Goal: Transaction & Acquisition: Purchase product/service

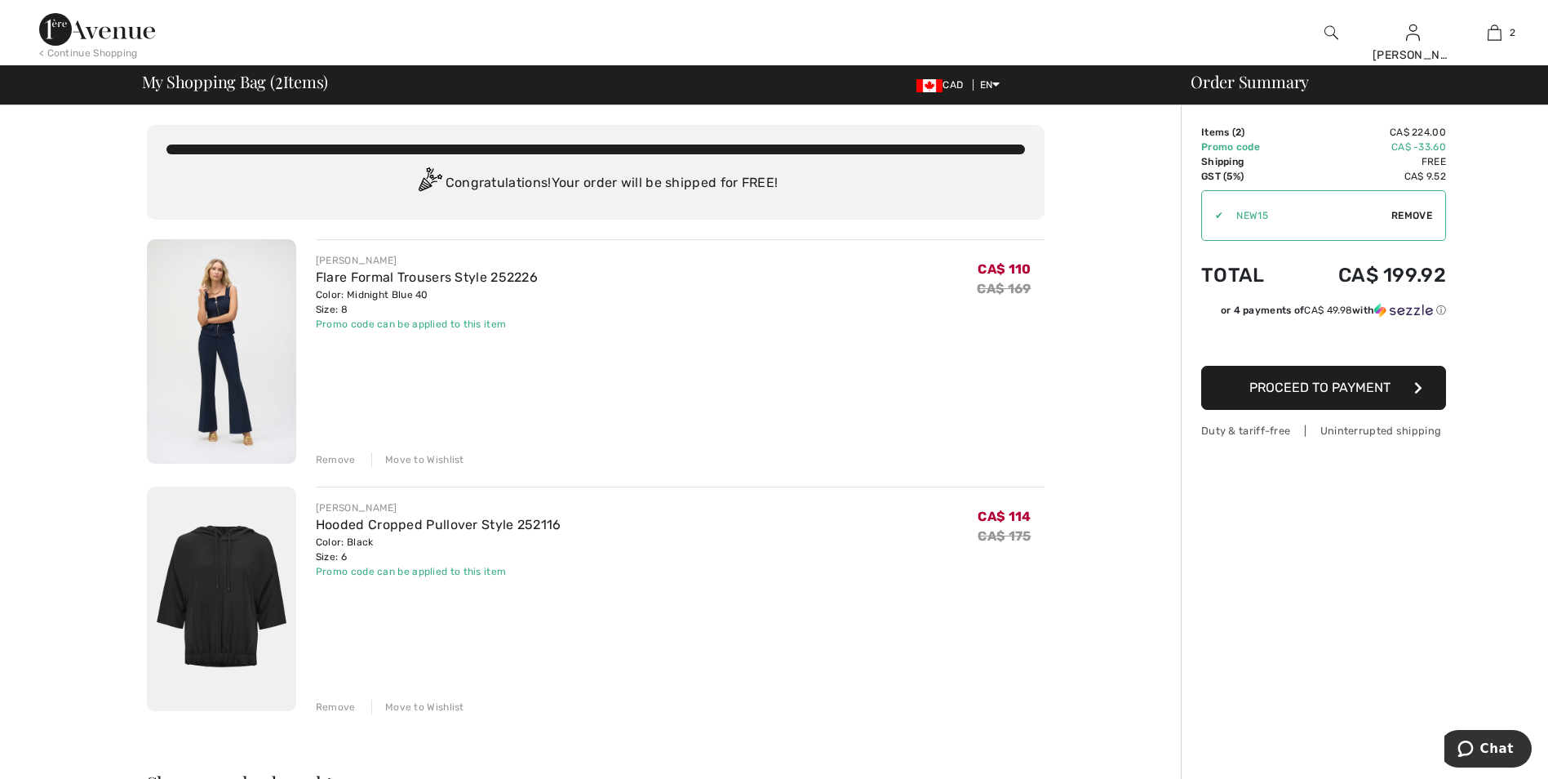
click at [330, 704] on div "Remove" at bounding box center [336, 707] width 40 height 15
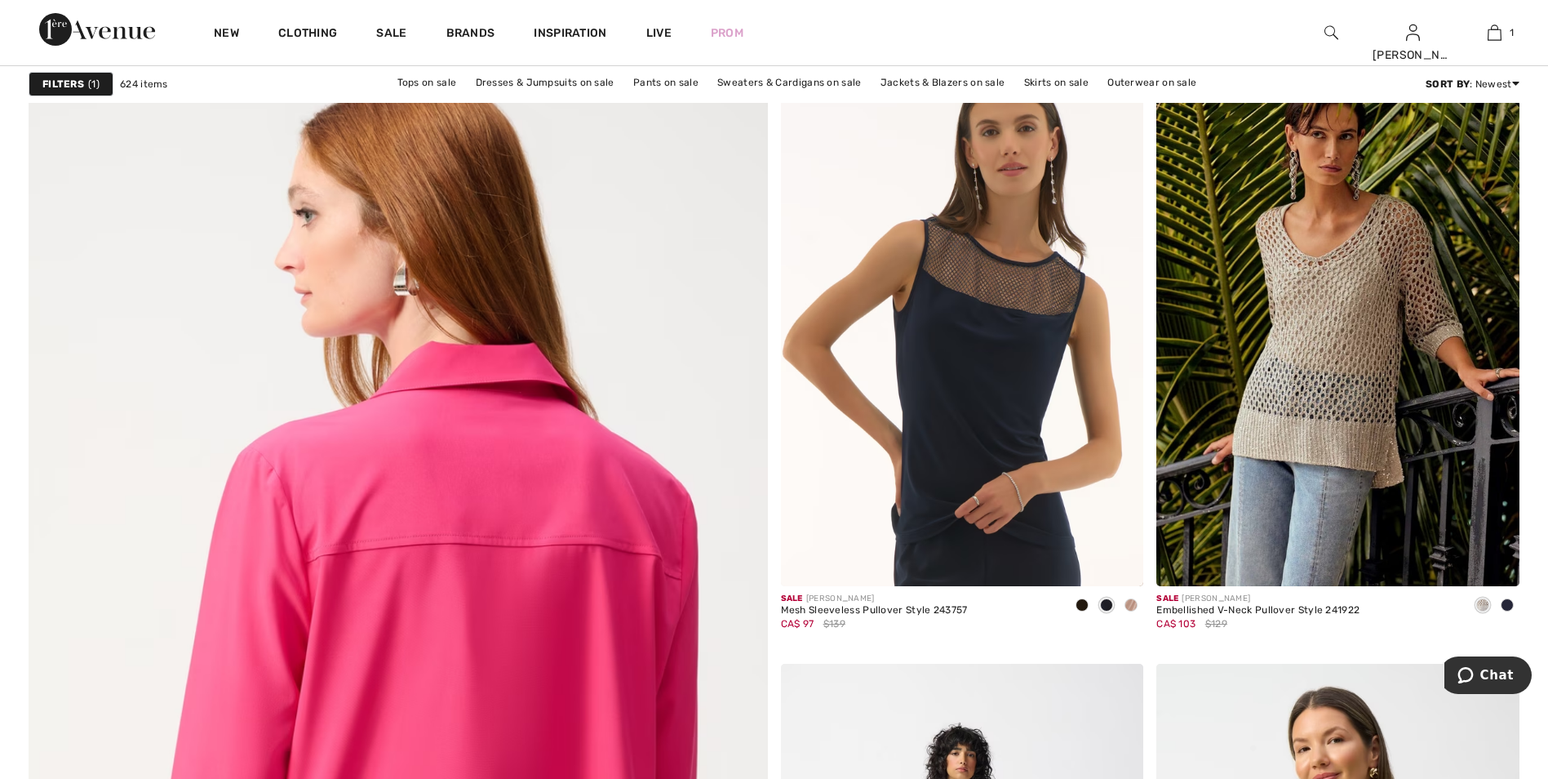
scroll to position [5061, 0]
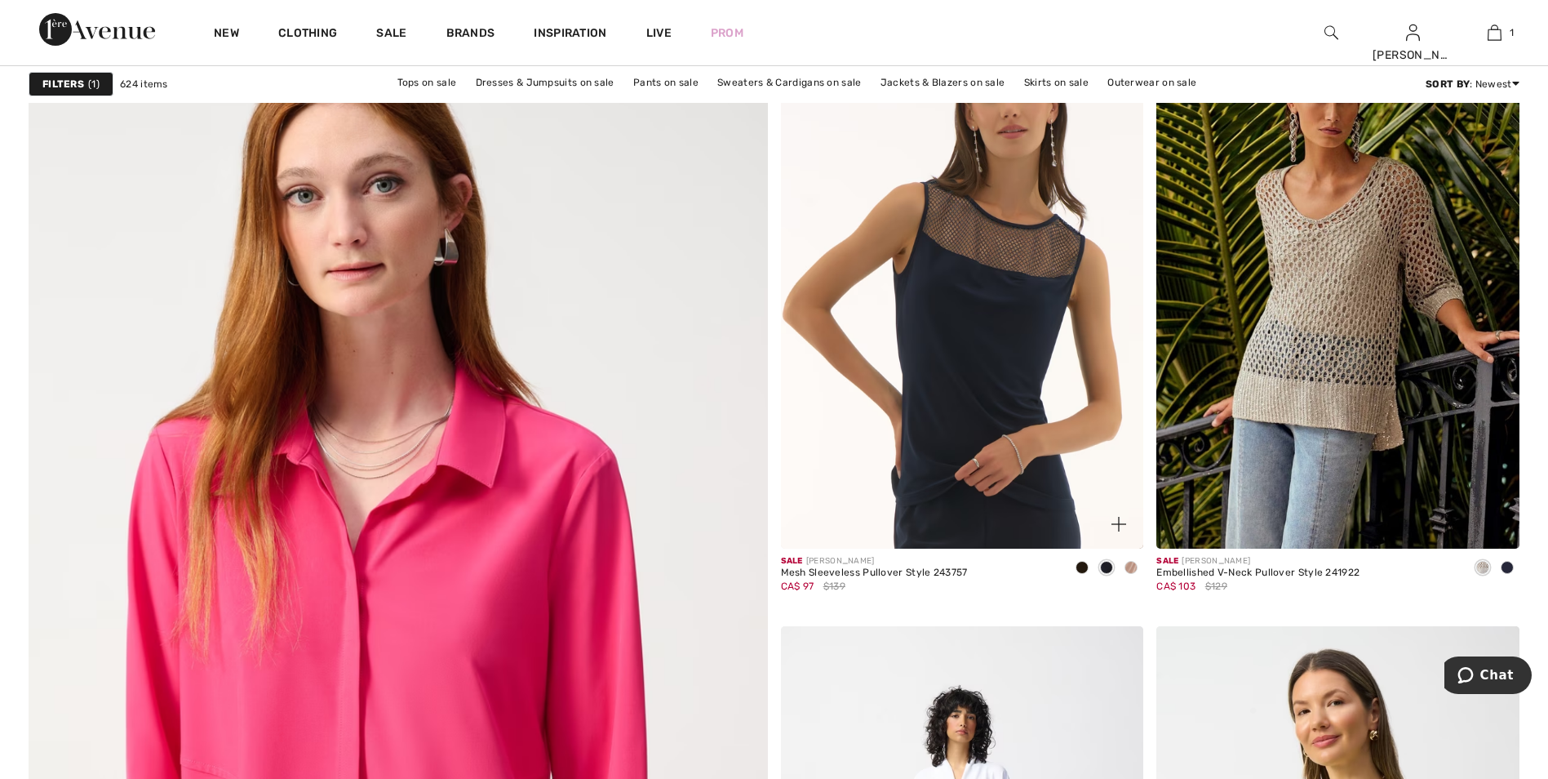
click at [1079, 566] on span at bounding box center [1082, 567] width 13 height 13
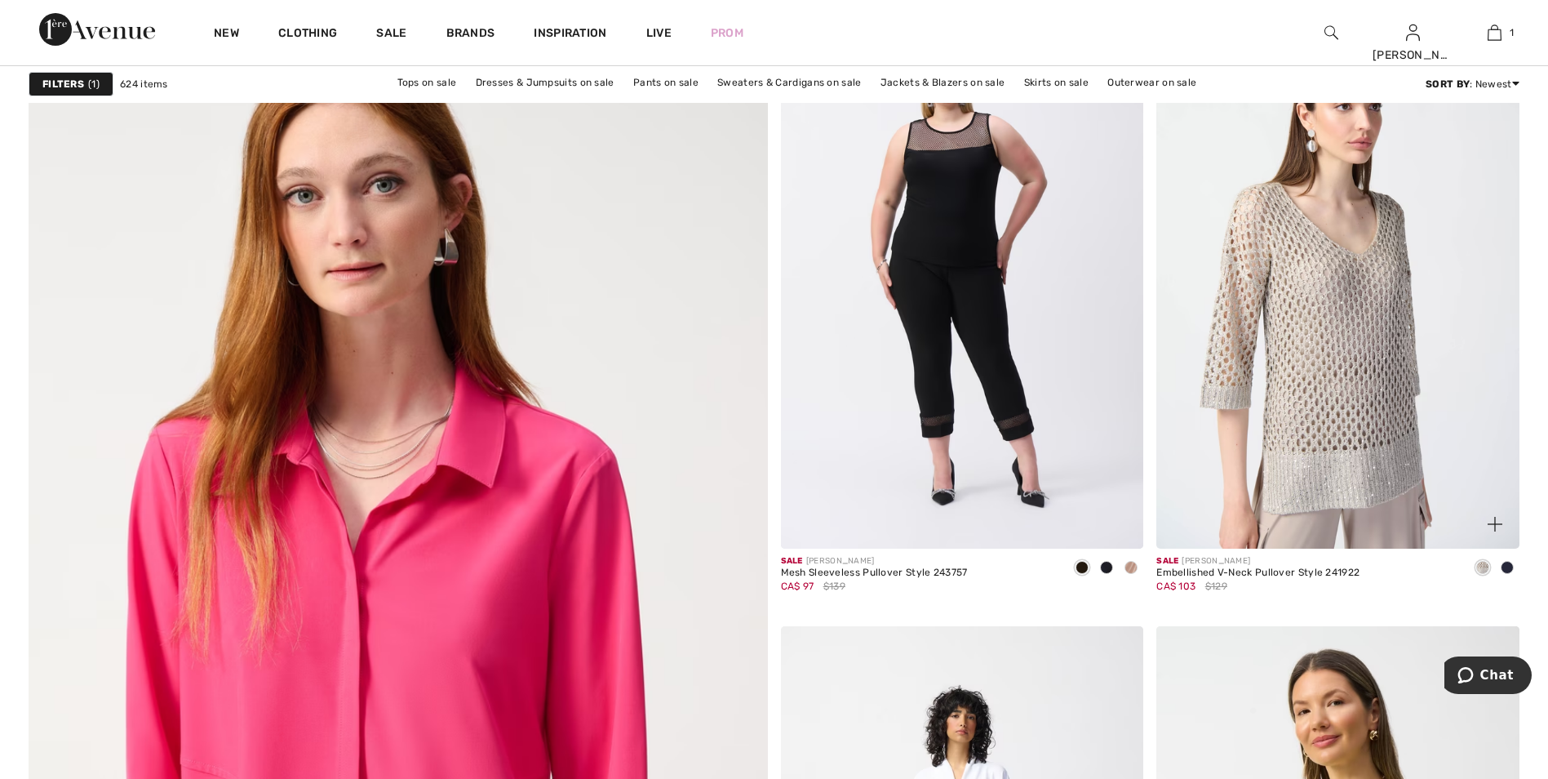
click at [1374, 395] on img at bounding box center [1338, 276] width 363 height 544
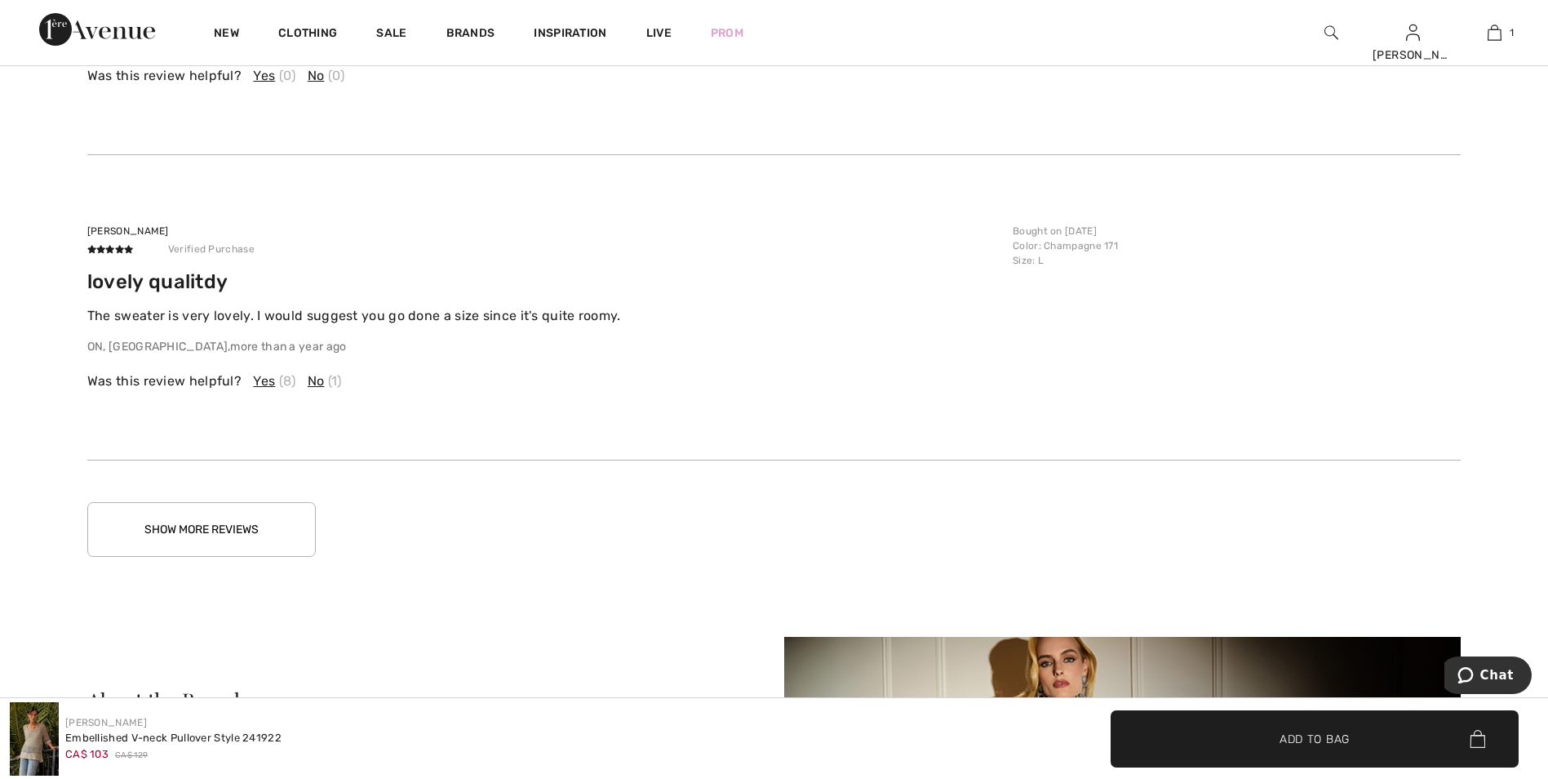
scroll to position [4653, 0]
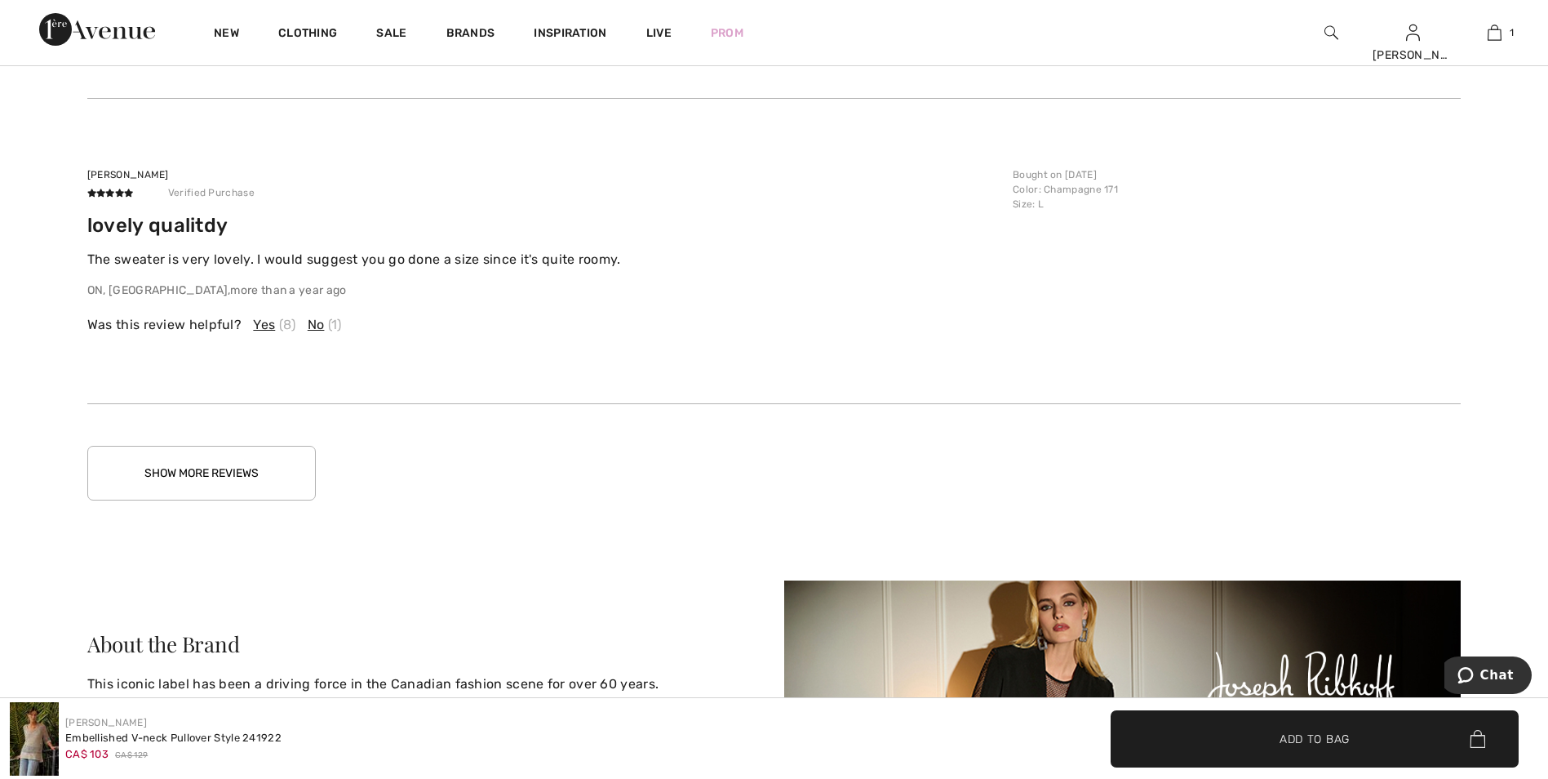
click at [215, 467] on button "Show More Reviews" at bounding box center [201, 473] width 229 height 55
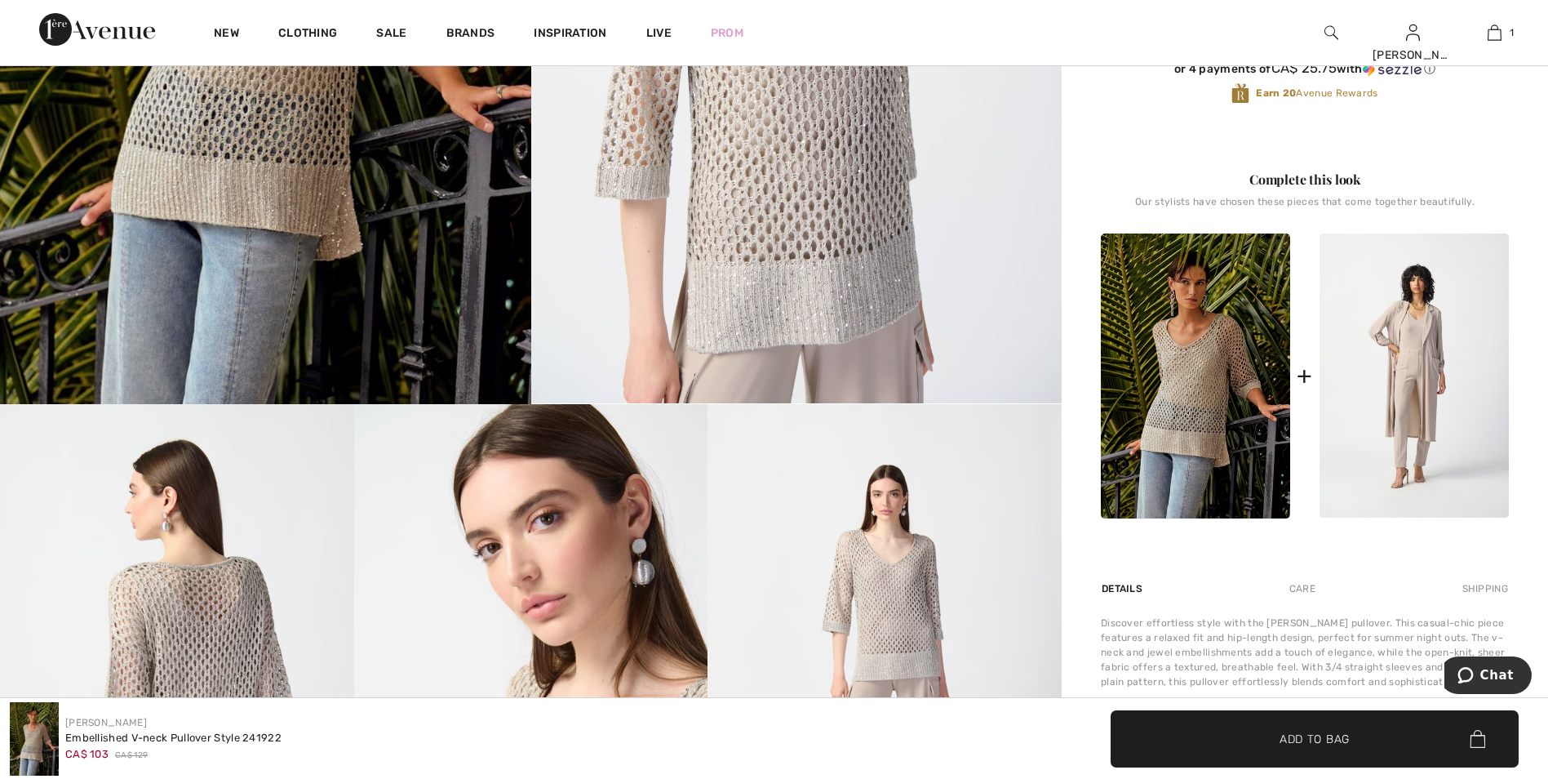
scroll to position [82, 0]
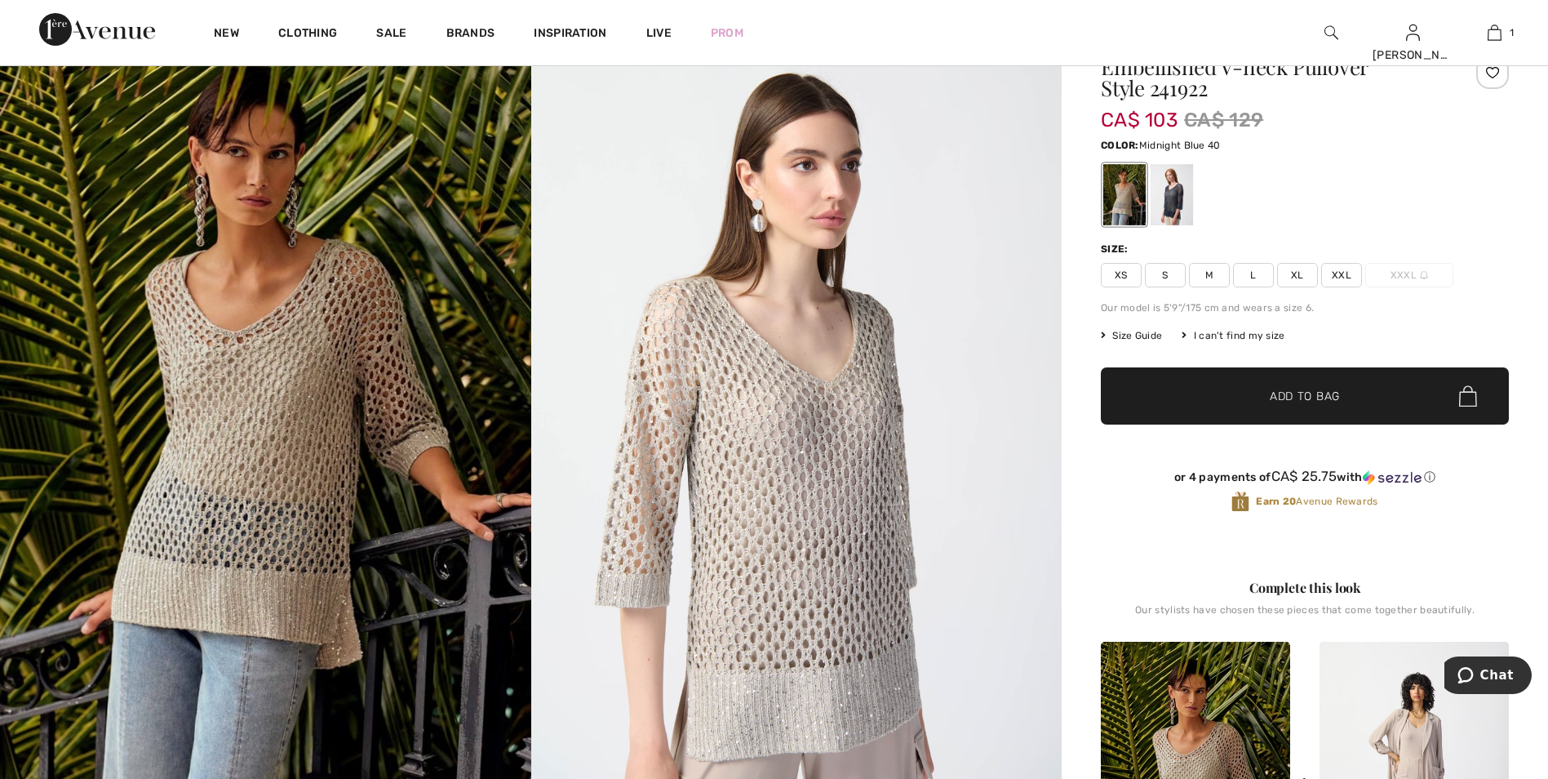
click at [1177, 206] on div at bounding box center [1172, 194] width 42 height 61
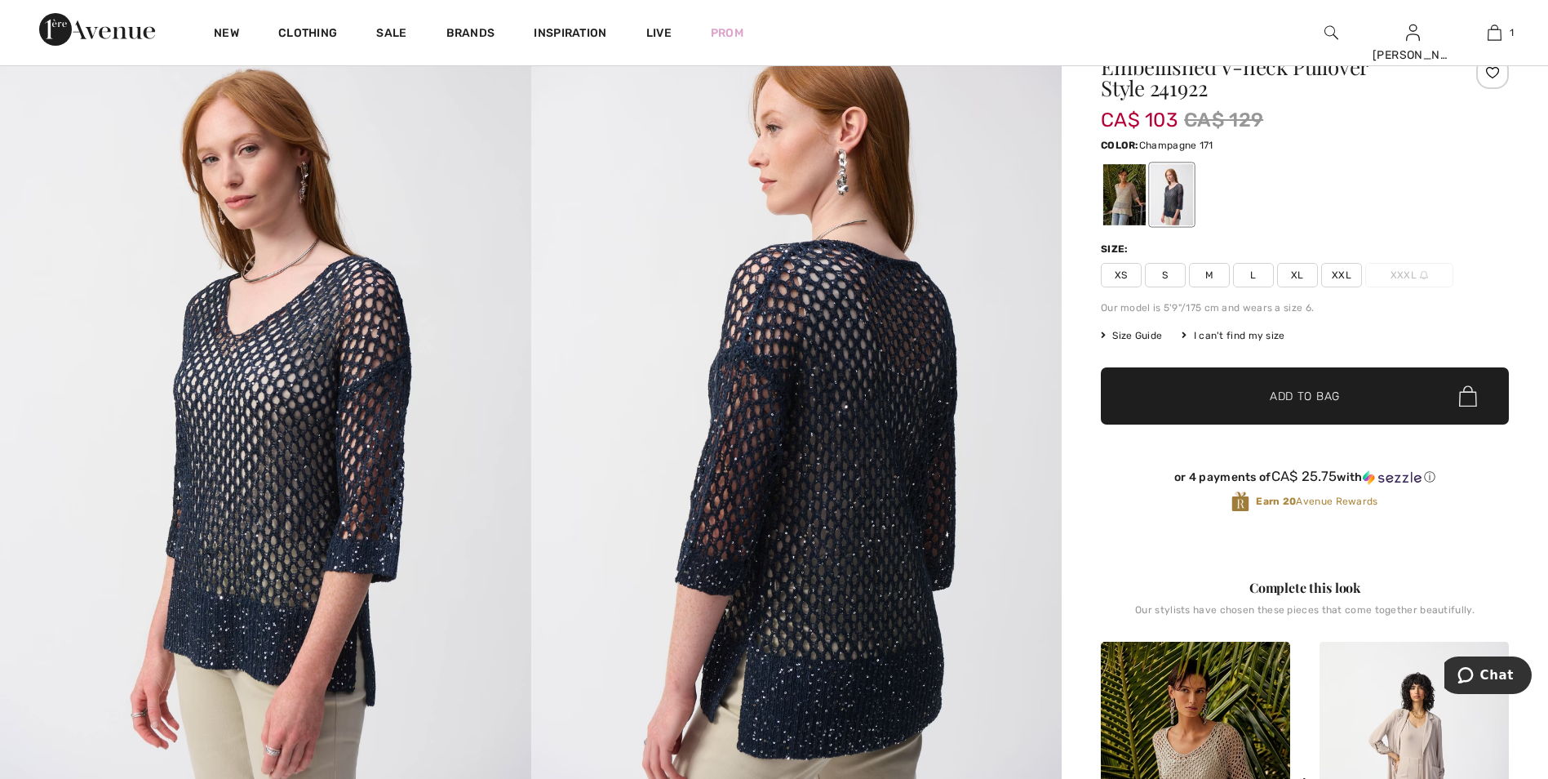
drag, startPoint x: 1117, startPoint y: 192, endPoint x: 1118, endPoint y: 200, distance: 8.2
click at [1117, 193] on div at bounding box center [1125, 194] width 42 height 61
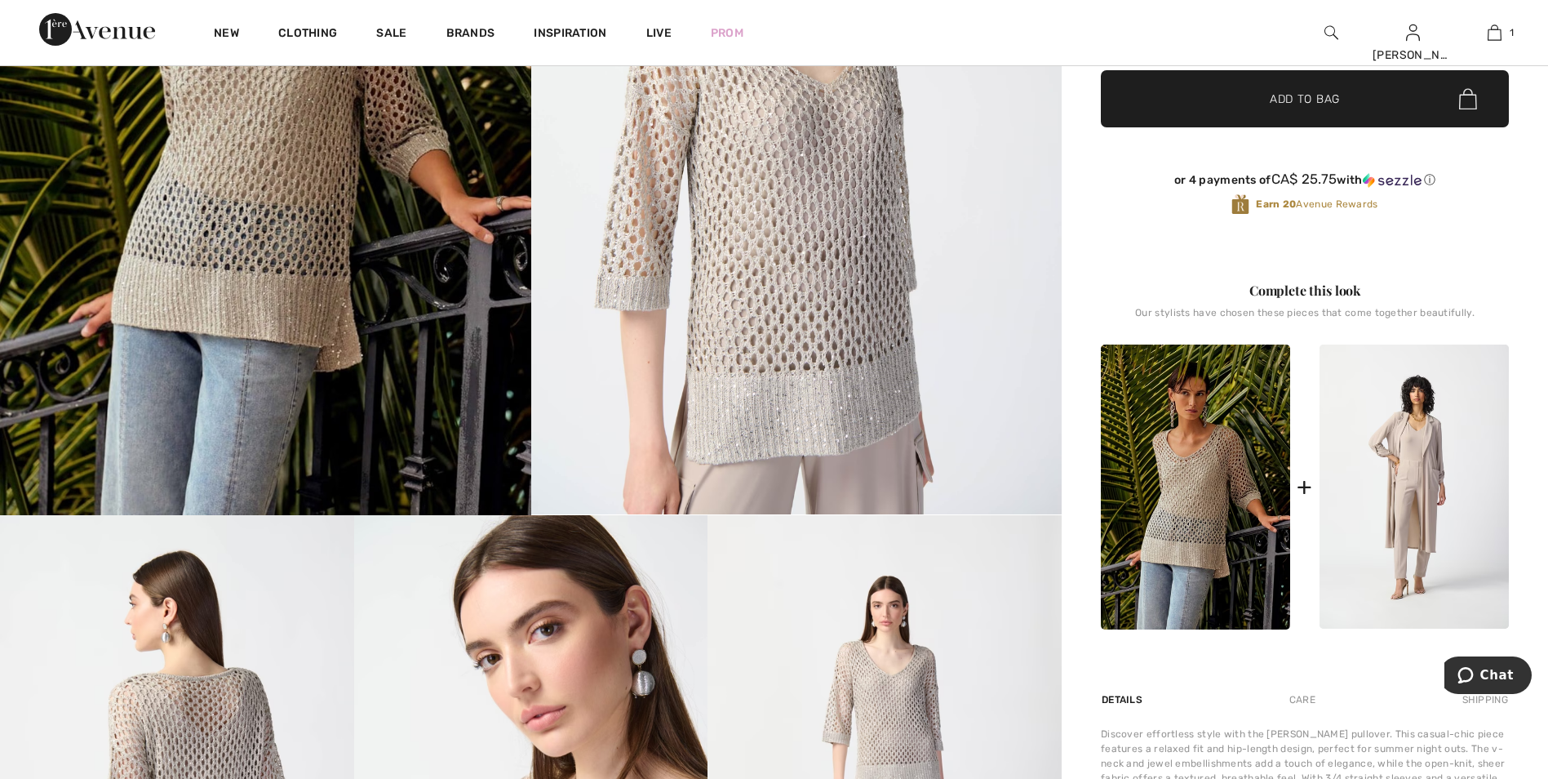
scroll to position [408, 0]
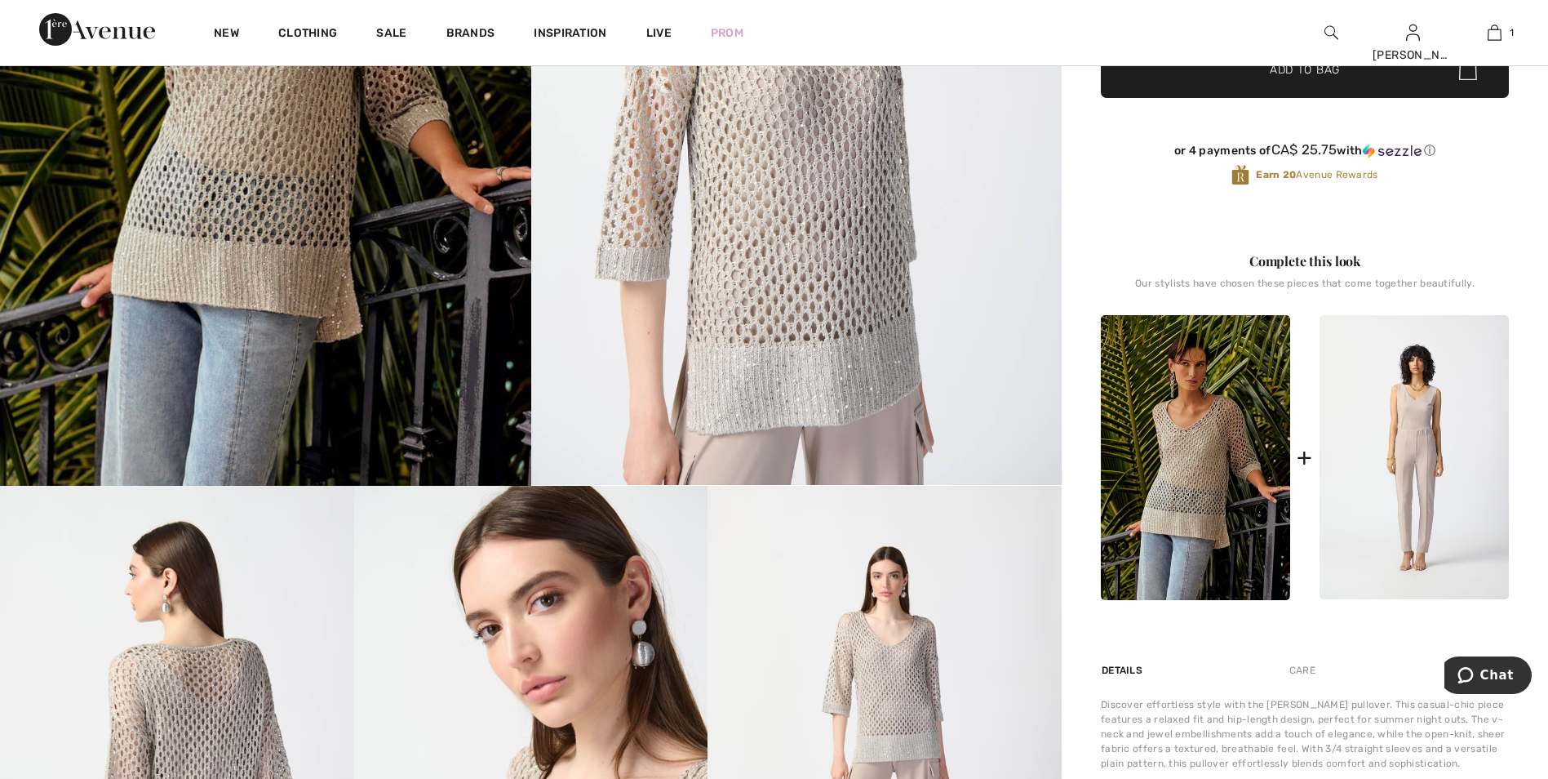
click at [1416, 450] on img at bounding box center [1414, 457] width 189 height 284
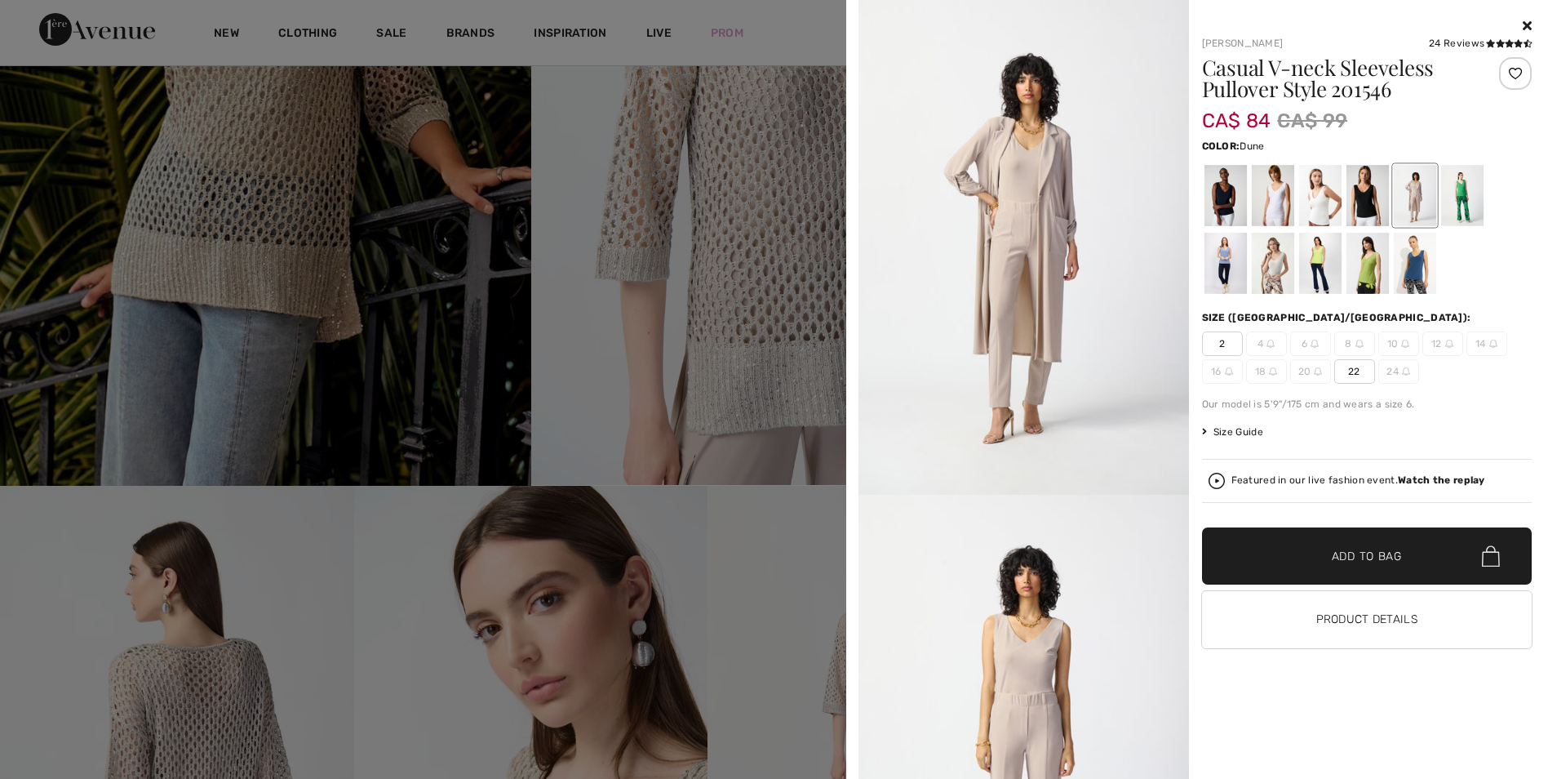
click at [1230, 208] on div at bounding box center [1225, 195] width 42 height 61
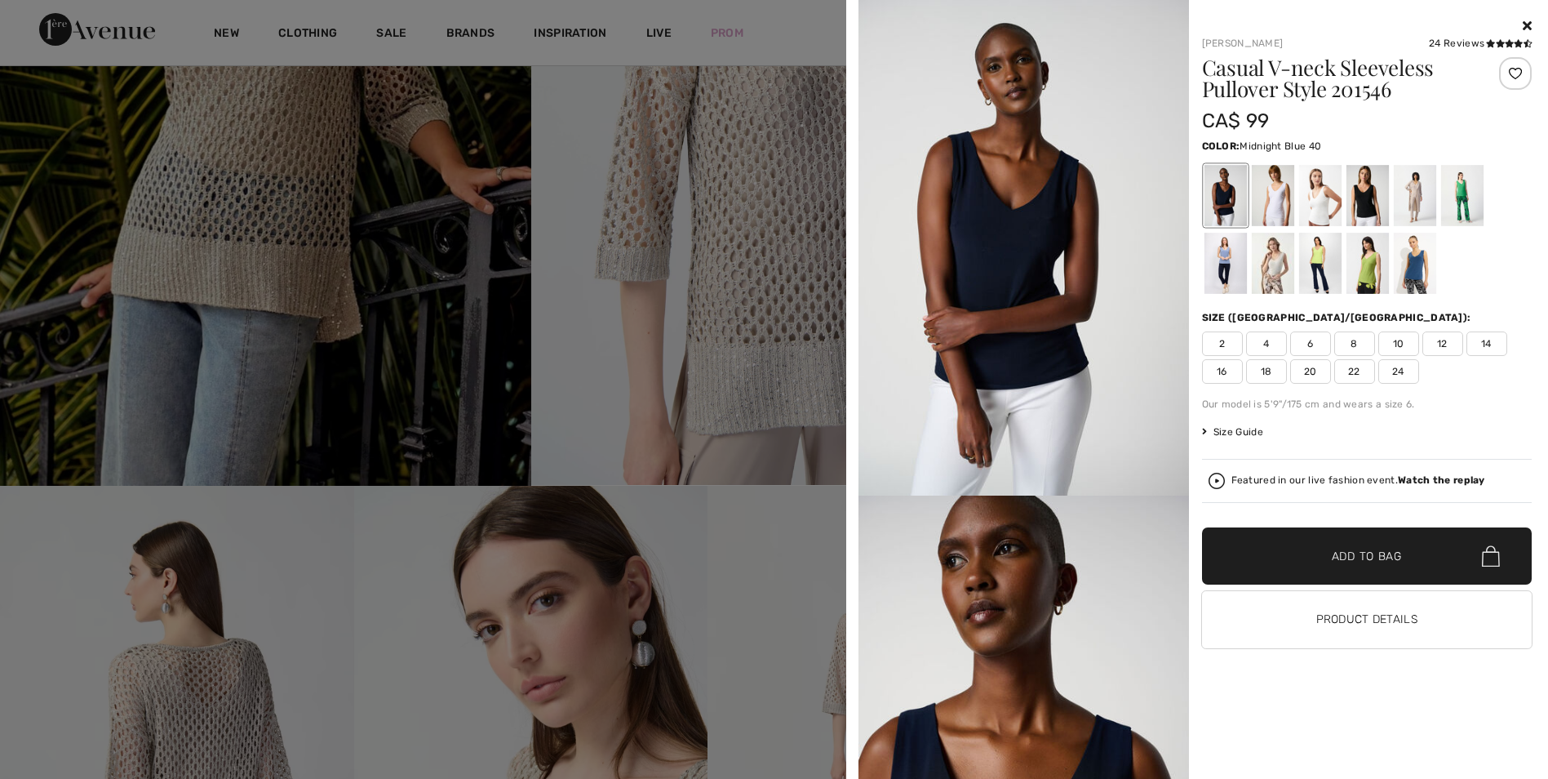
click at [1378, 208] on div at bounding box center [1367, 195] width 42 height 61
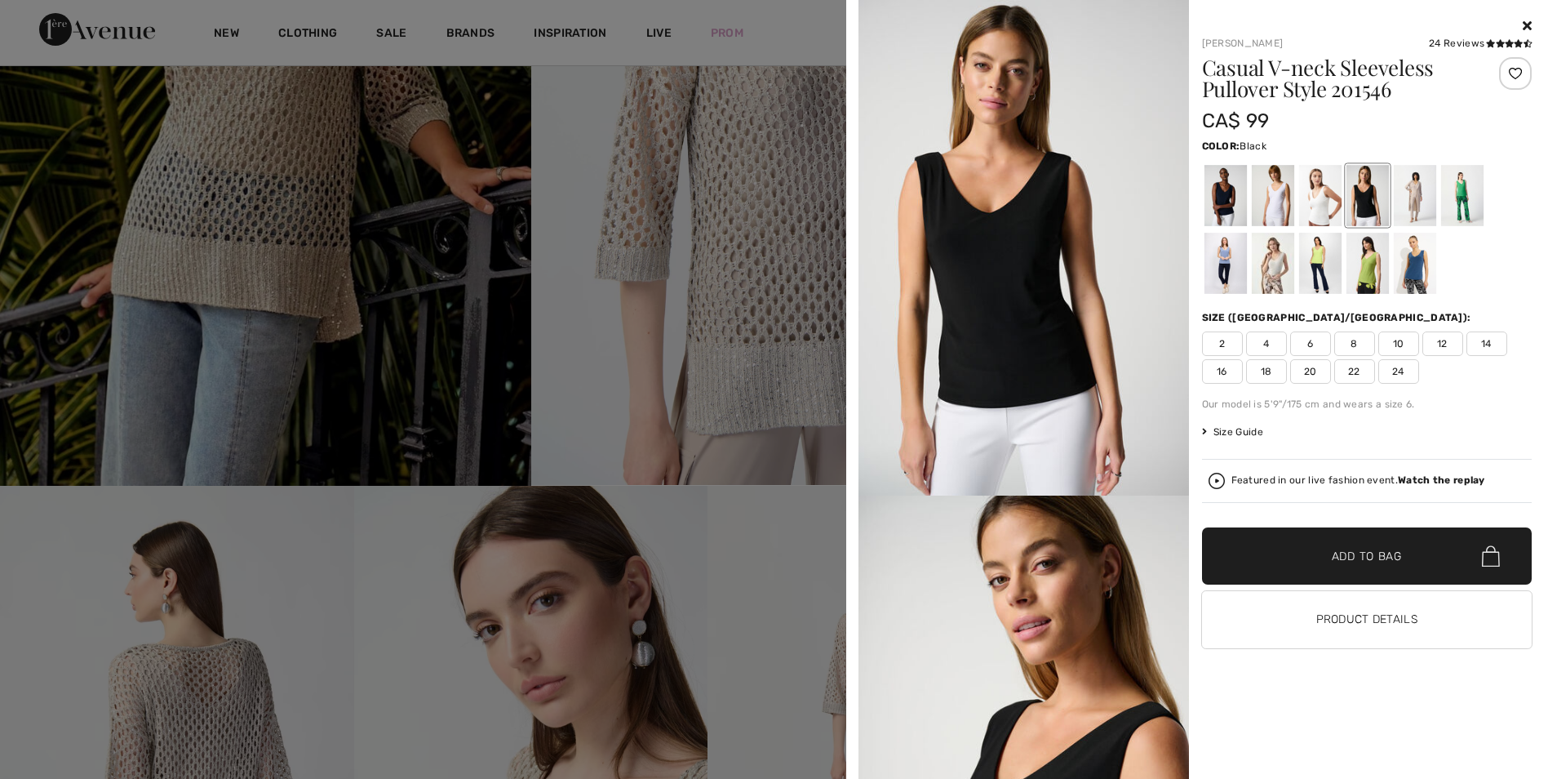
click at [1284, 206] on div at bounding box center [1272, 195] width 42 height 61
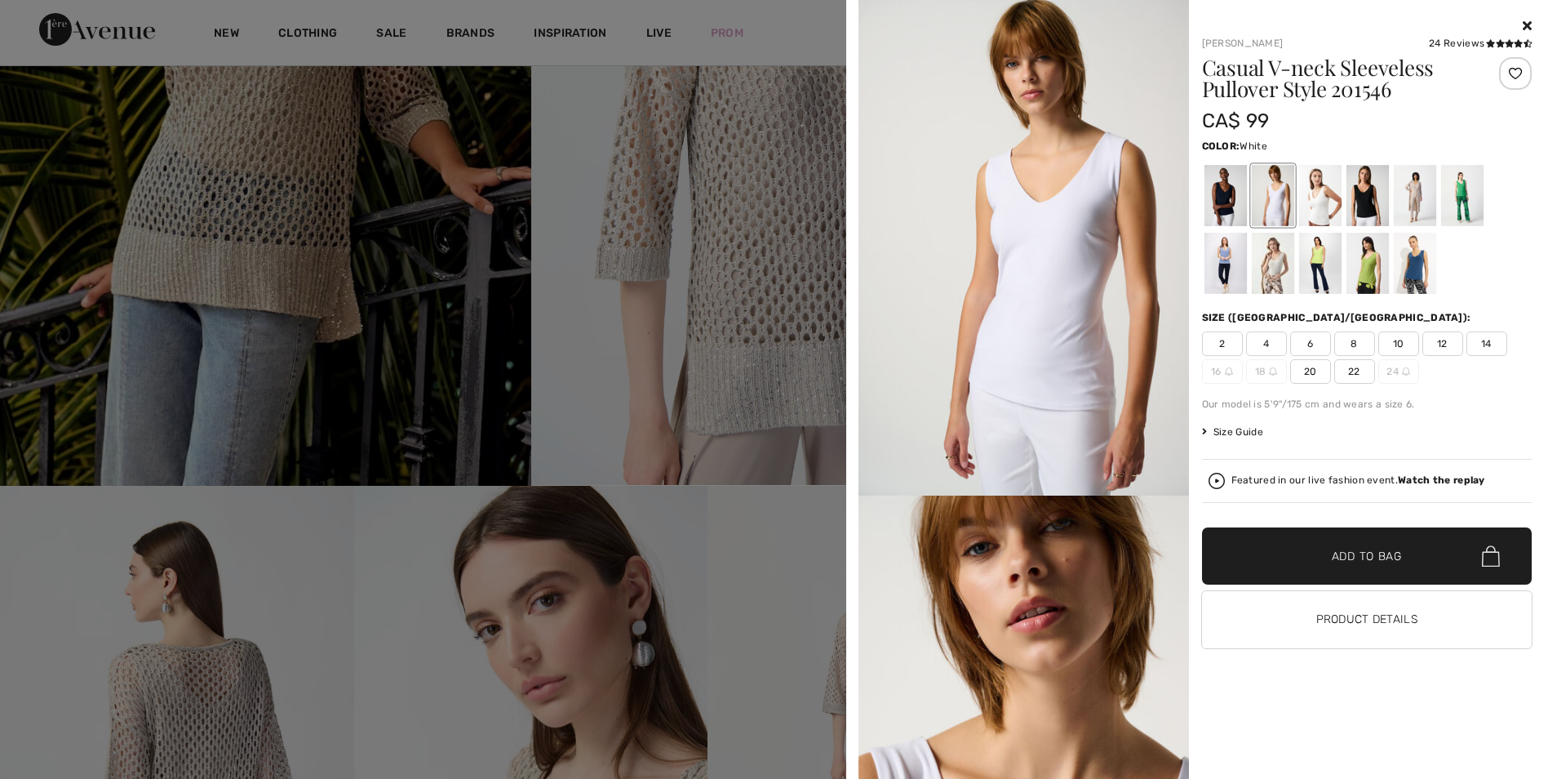
click at [1326, 208] on div at bounding box center [1320, 195] width 42 height 61
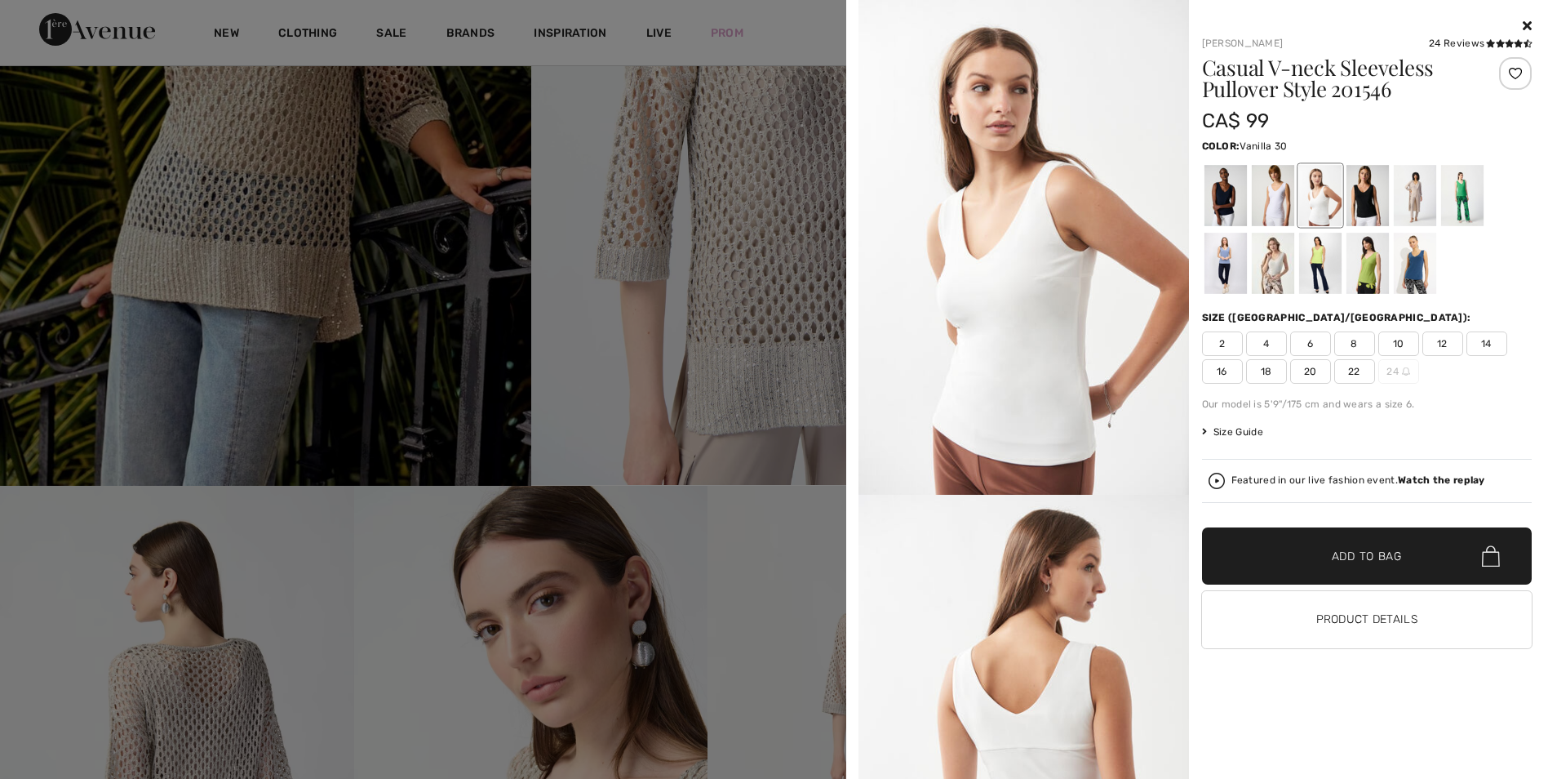
click at [1530, 24] on icon at bounding box center [1527, 25] width 9 height 13
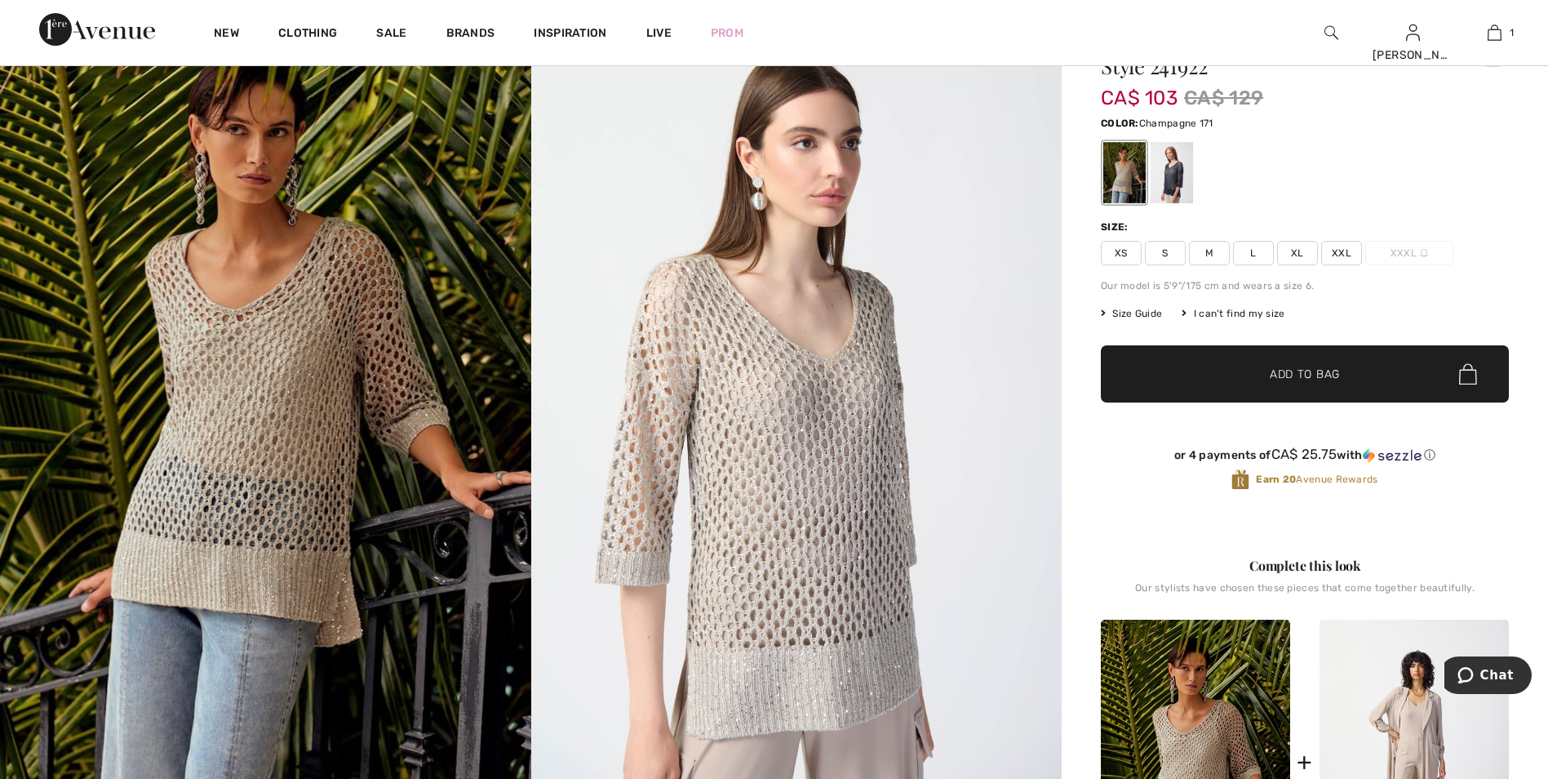
scroll to position [82, 0]
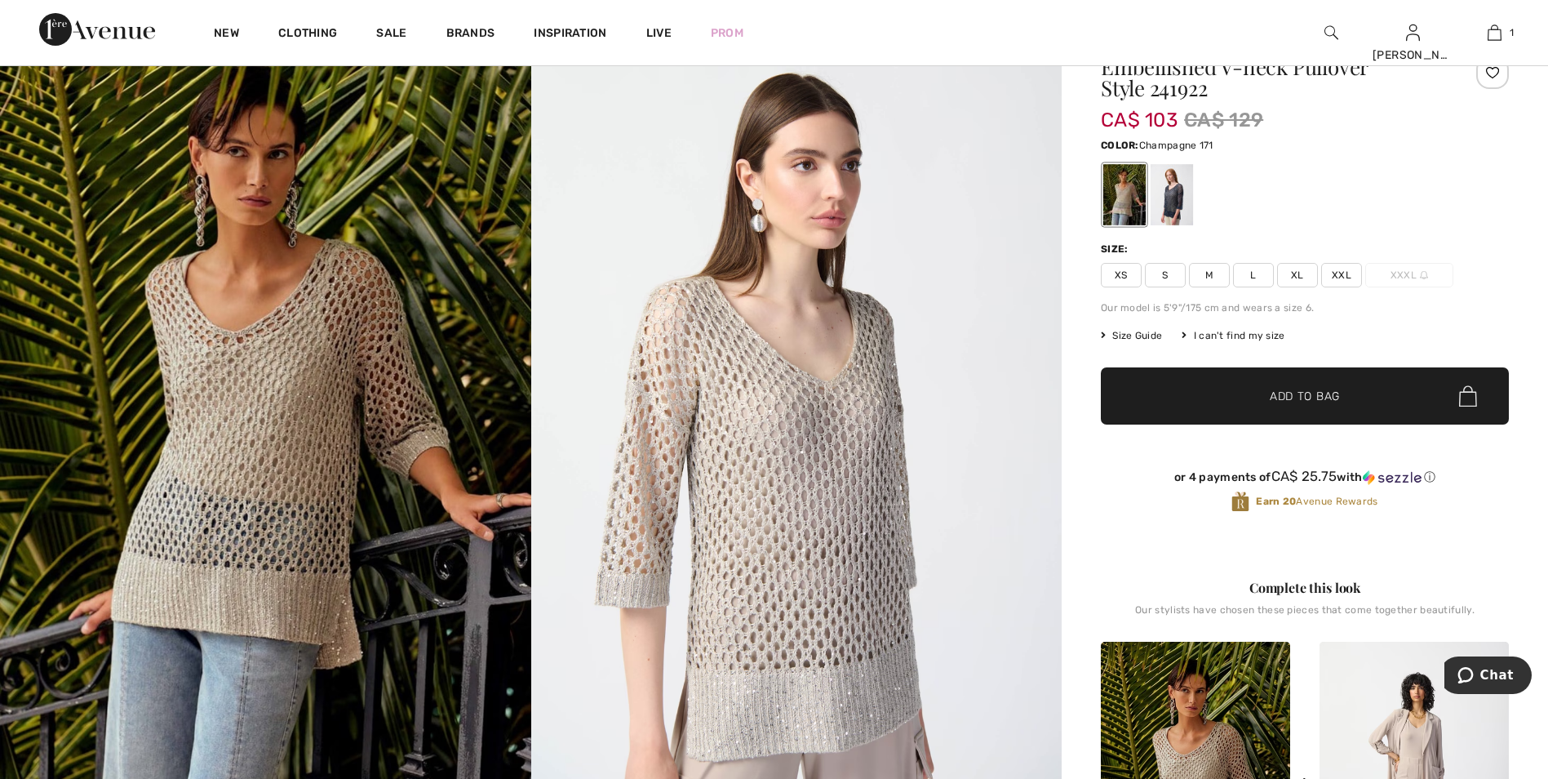
click at [1147, 335] on span "Size Guide" at bounding box center [1131, 335] width 61 height 15
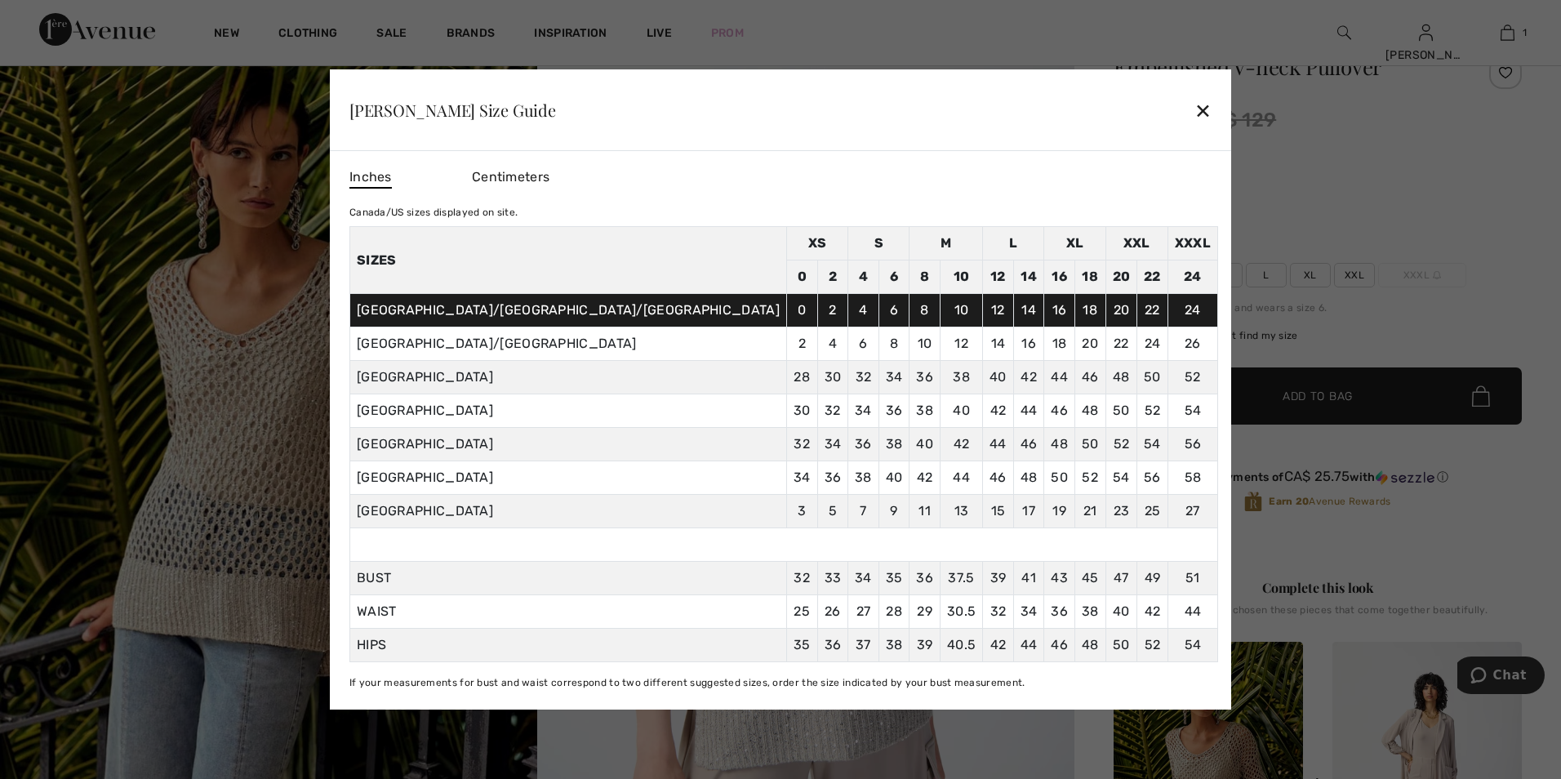
click at [1194, 114] on div "✕" at bounding box center [1202, 110] width 17 height 34
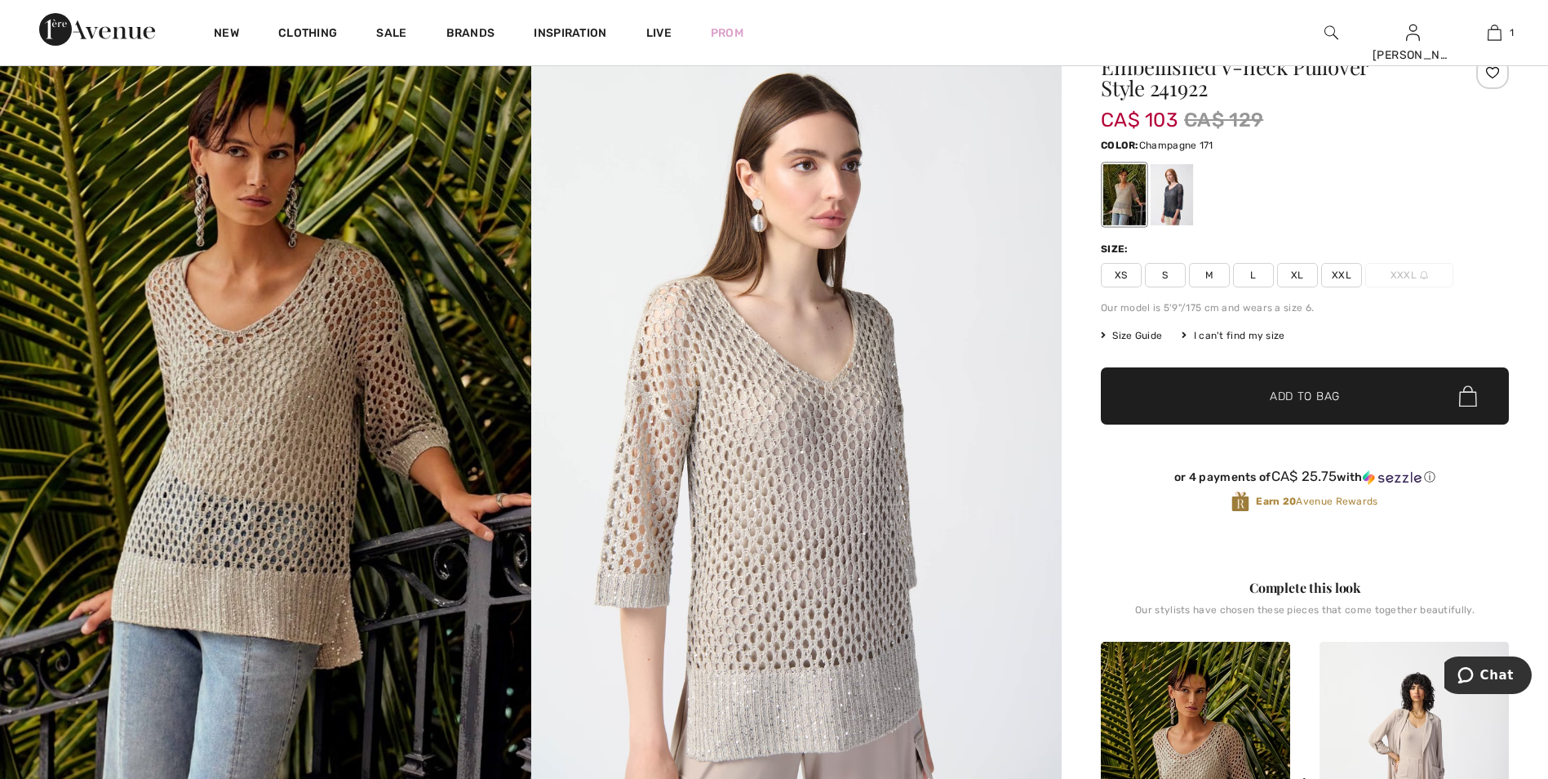
click at [1171, 274] on span "S" at bounding box center [1165, 275] width 41 height 24
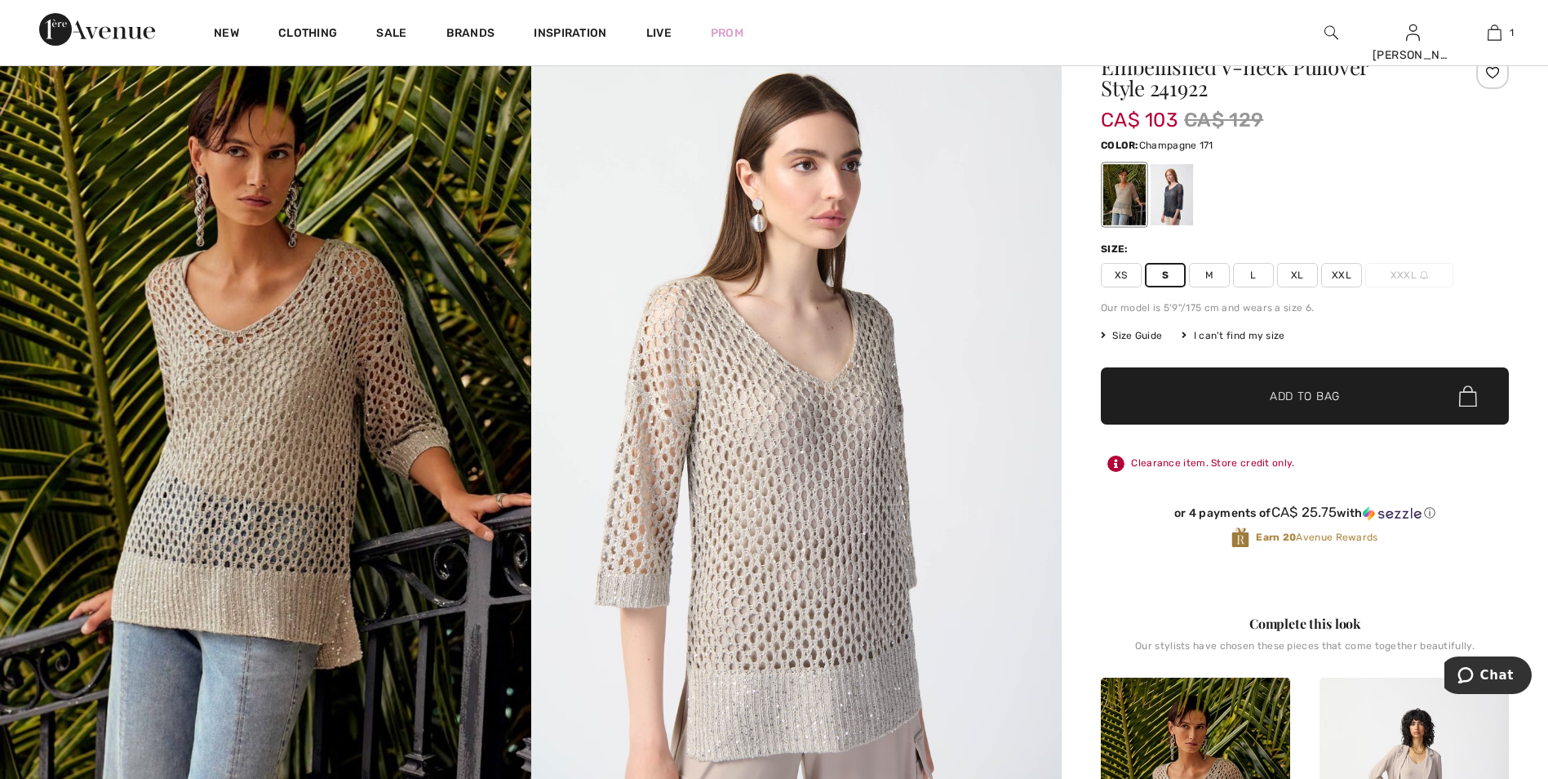
click at [1303, 398] on span "Add to Bag" at bounding box center [1305, 396] width 70 height 17
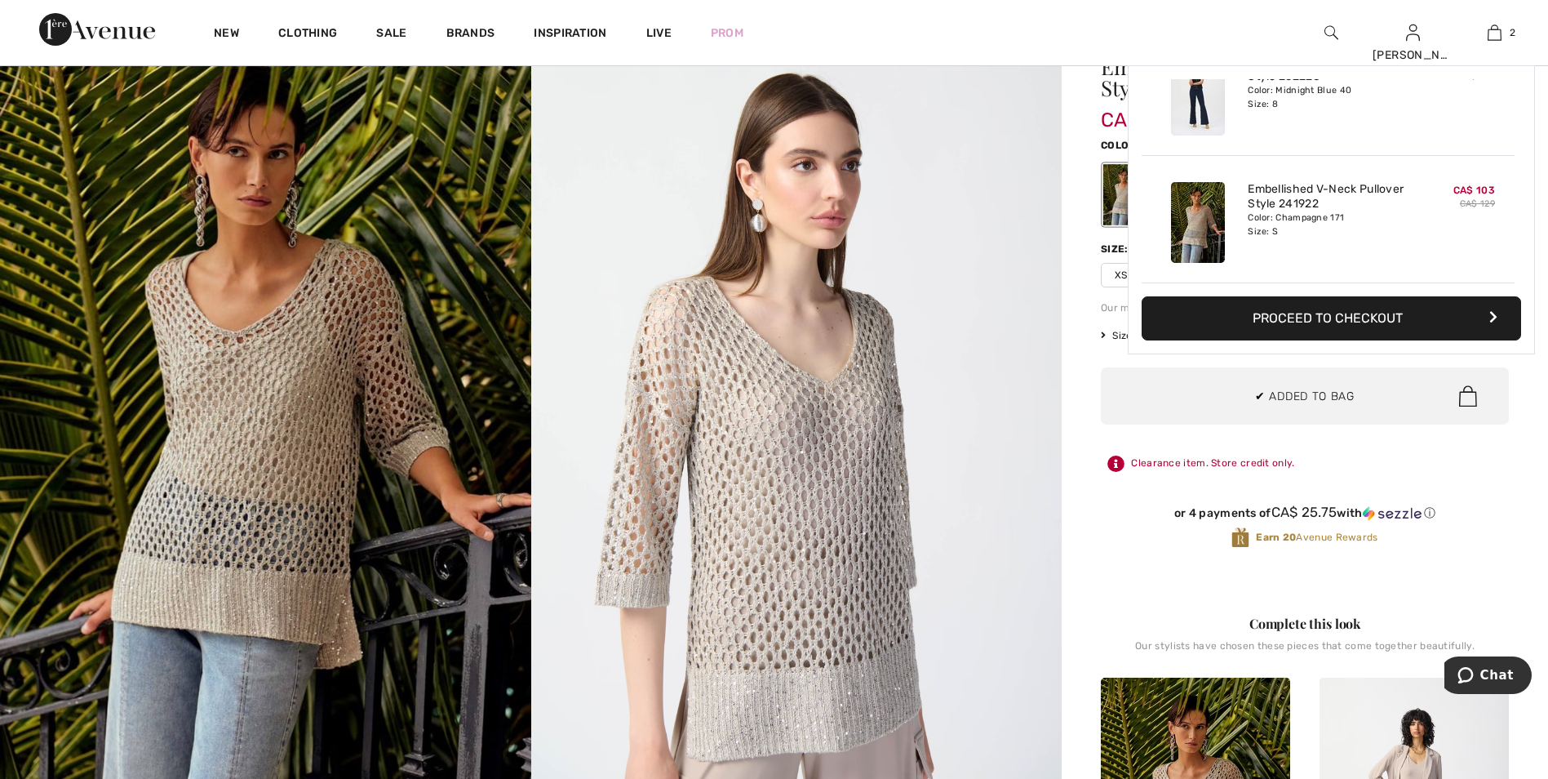
scroll to position [0, 0]
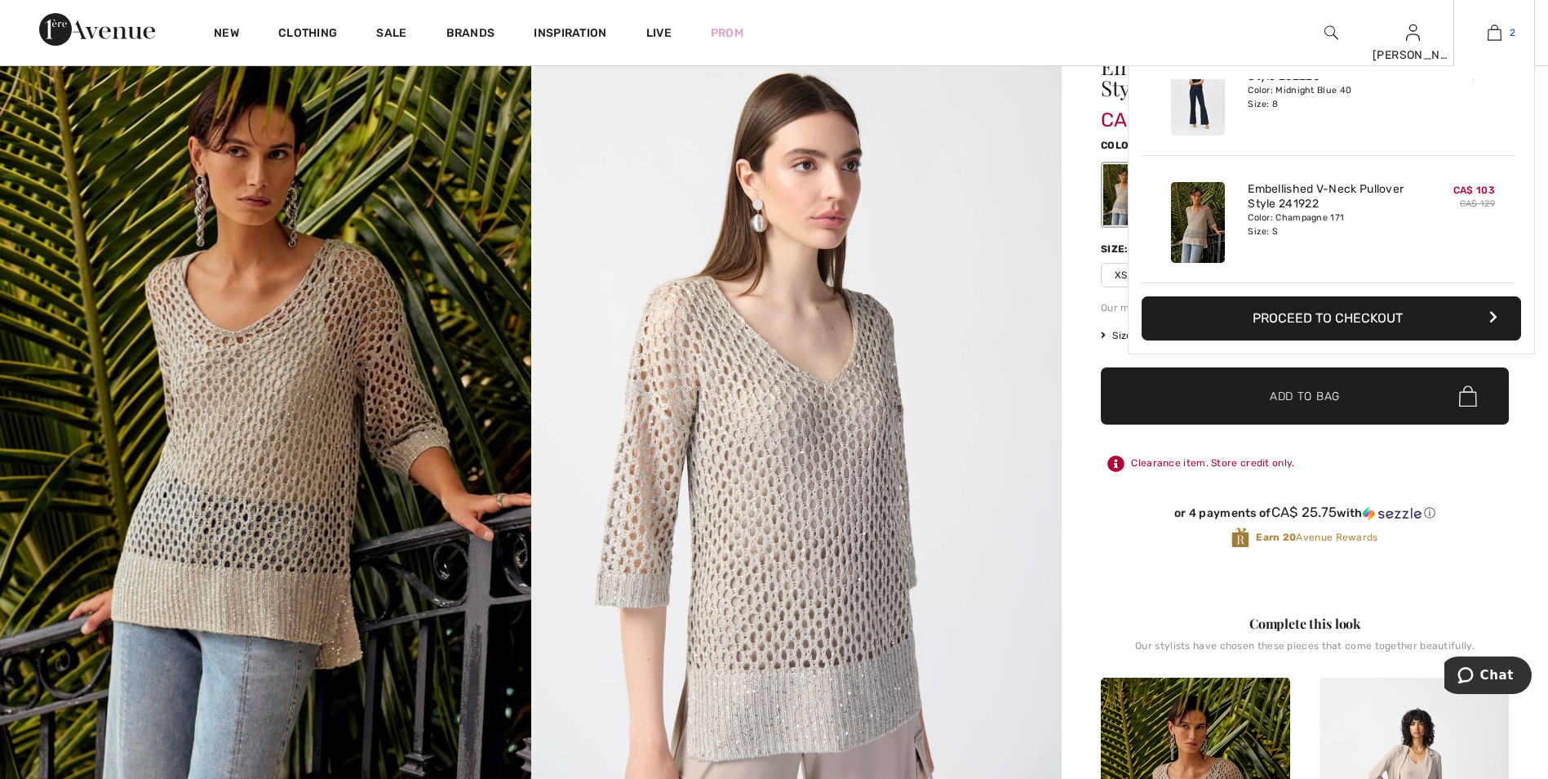
click at [1496, 34] on img at bounding box center [1495, 33] width 14 height 20
